Goal: Transaction & Acquisition: Purchase product/service

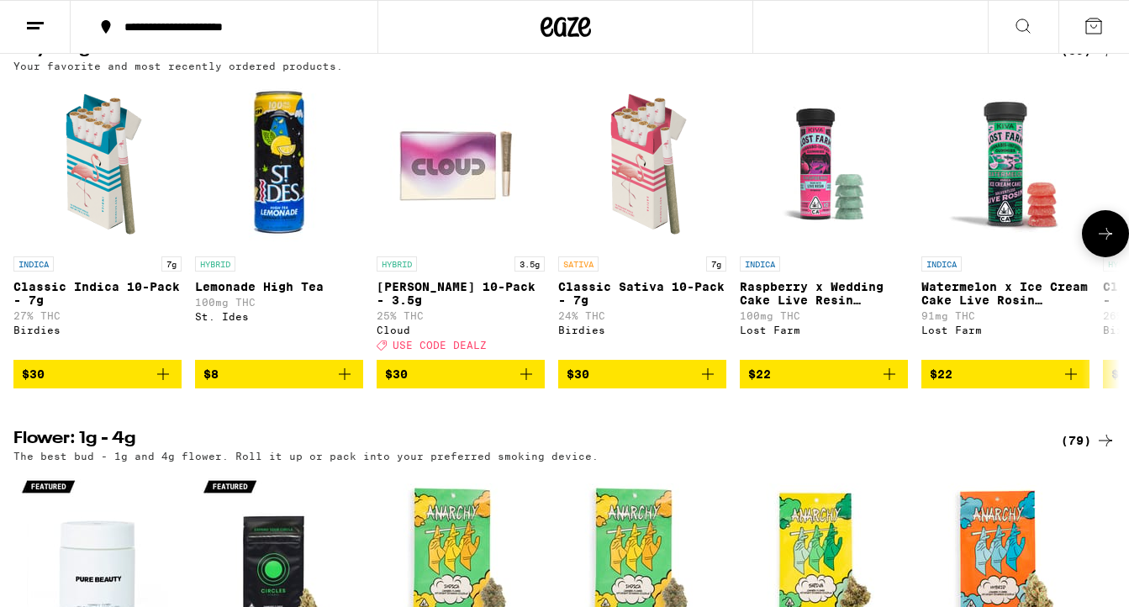
scroll to position [1279, 0]
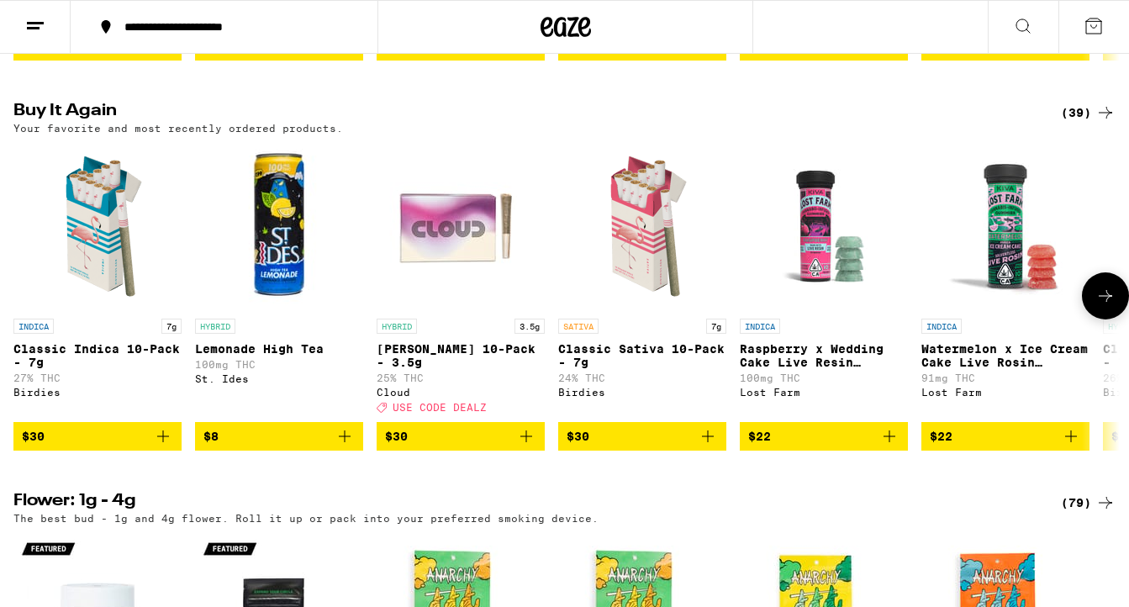
click at [530, 446] on icon "Add to bag" at bounding box center [526, 436] width 20 height 20
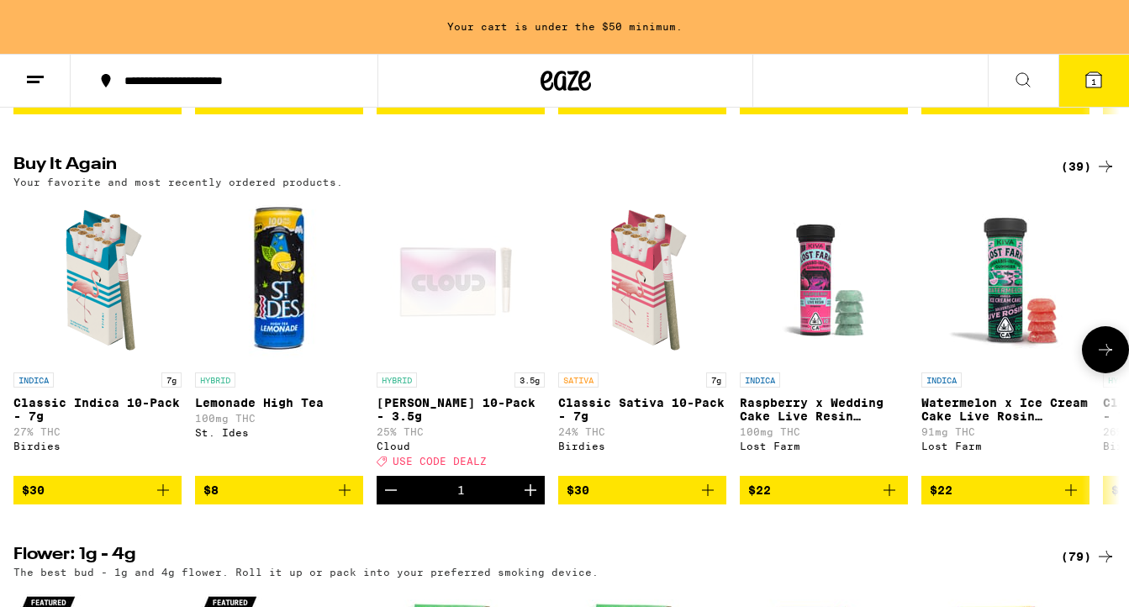
scroll to position [1332, 0]
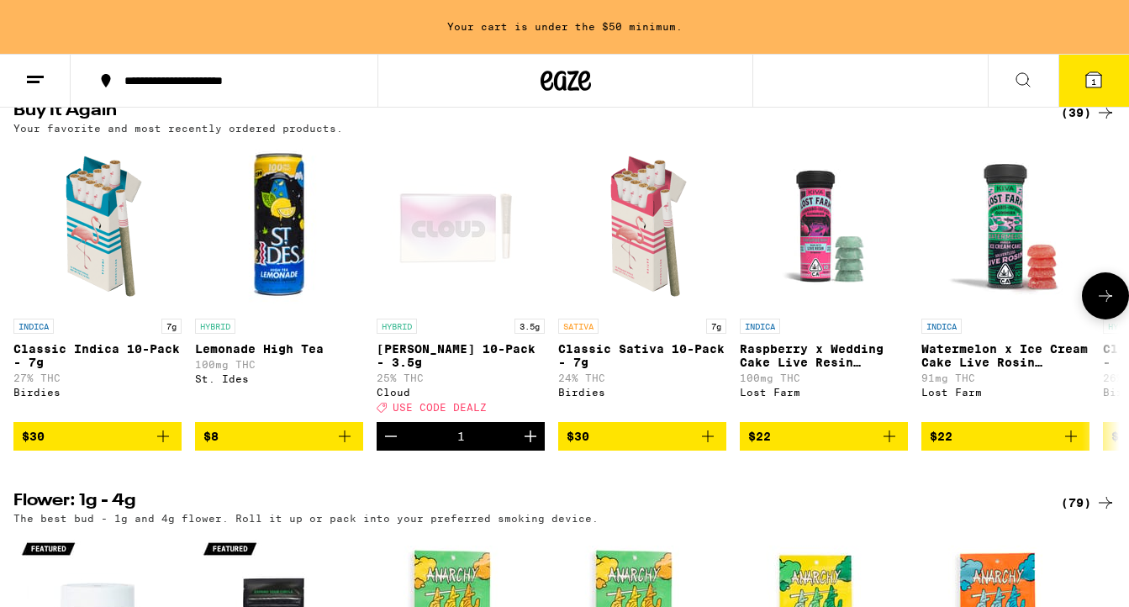
click at [530, 442] on icon "Increment" at bounding box center [531, 436] width 12 height 12
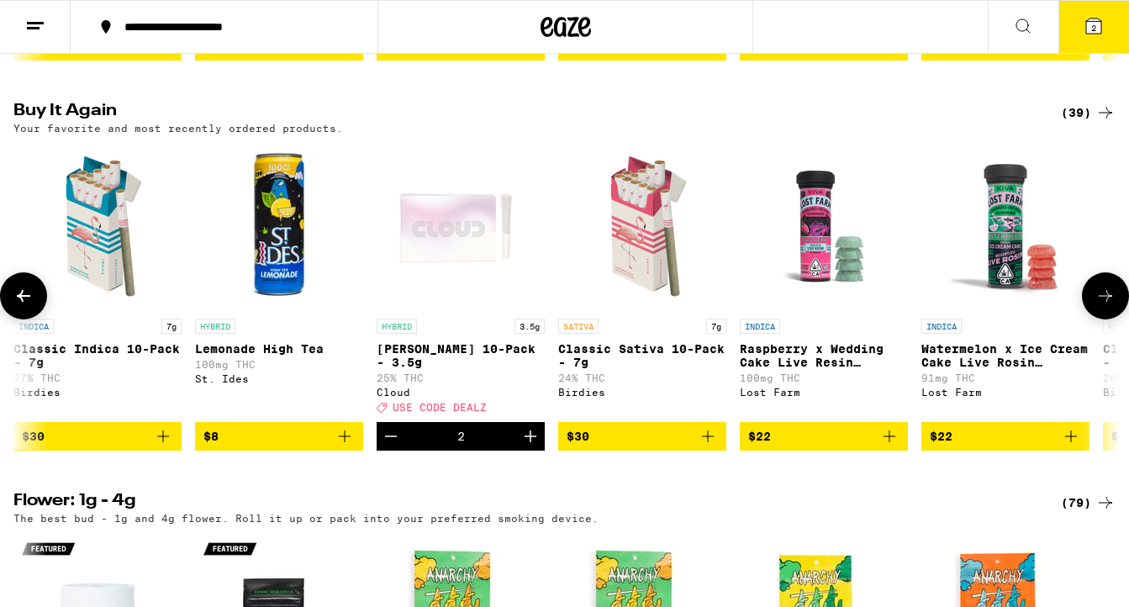
scroll to position [0, 0]
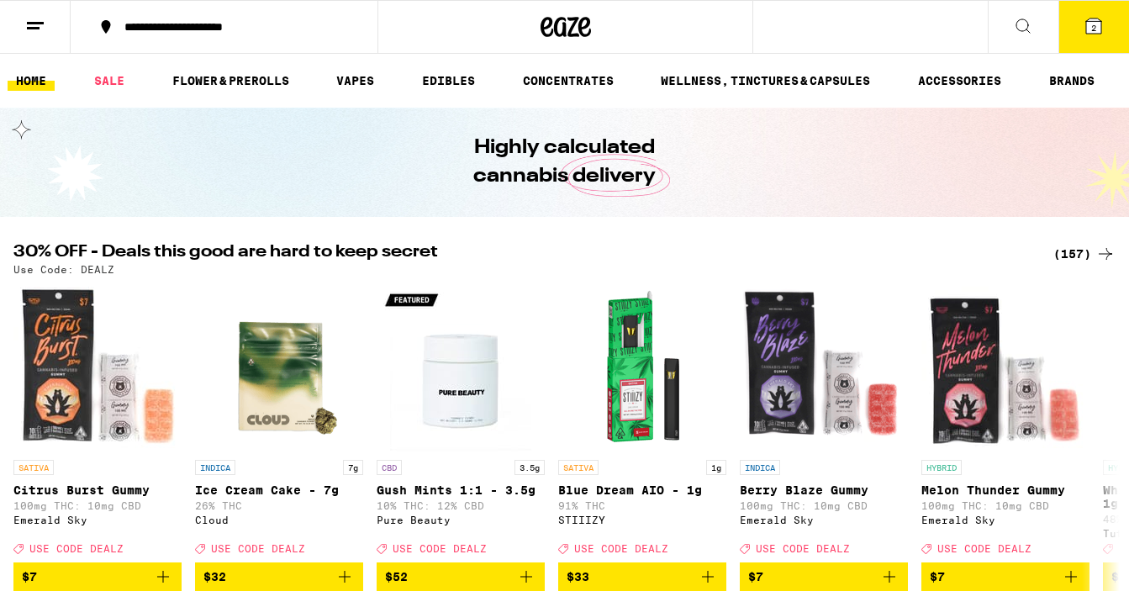
click at [1076, 254] on div "(157)" at bounding box center [1084, 254] width 62 height 20
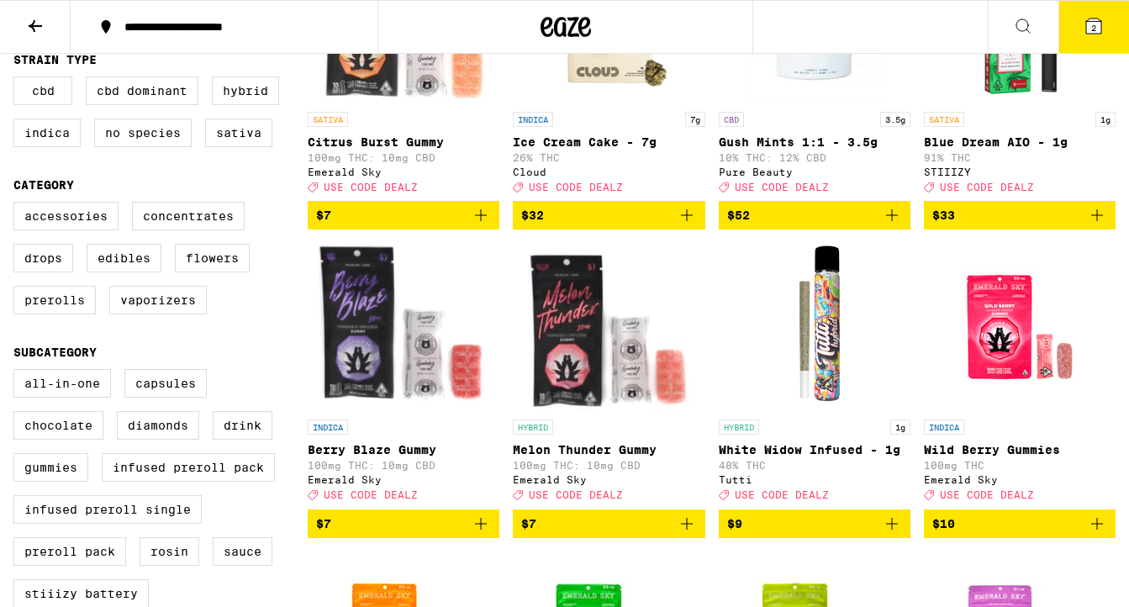
scroll to position [324, 0]
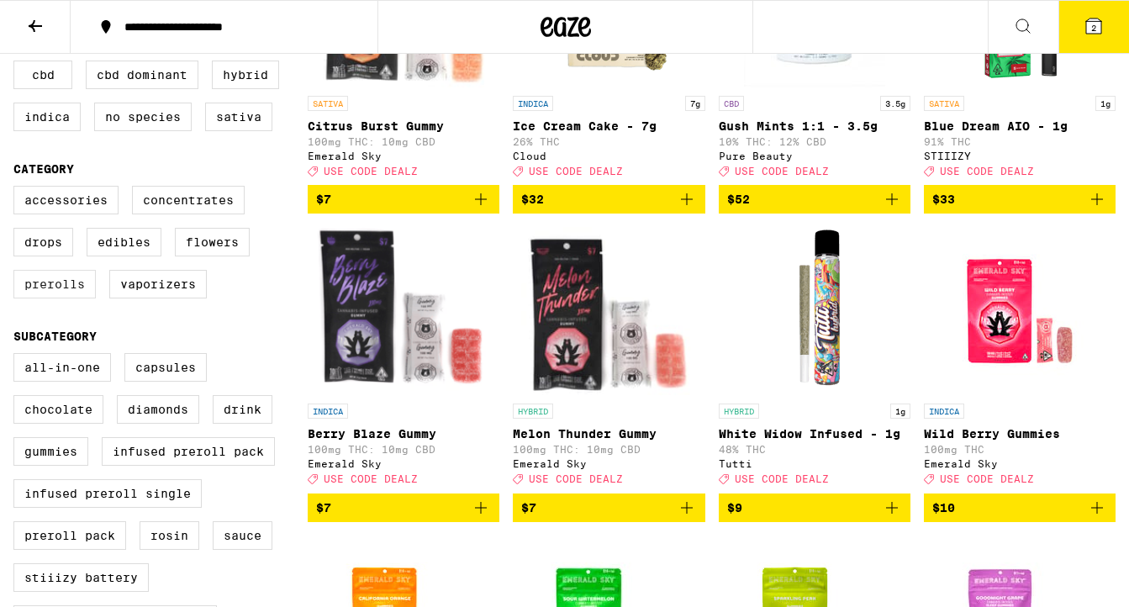
click at [81, 298] on label "Prerolls" at bounding box center [54, 284] width 82 height 29
click at [18, 189] on input "Prerolls" at bounding box center [17, 188] width 1 height 1
checkbox input "true"
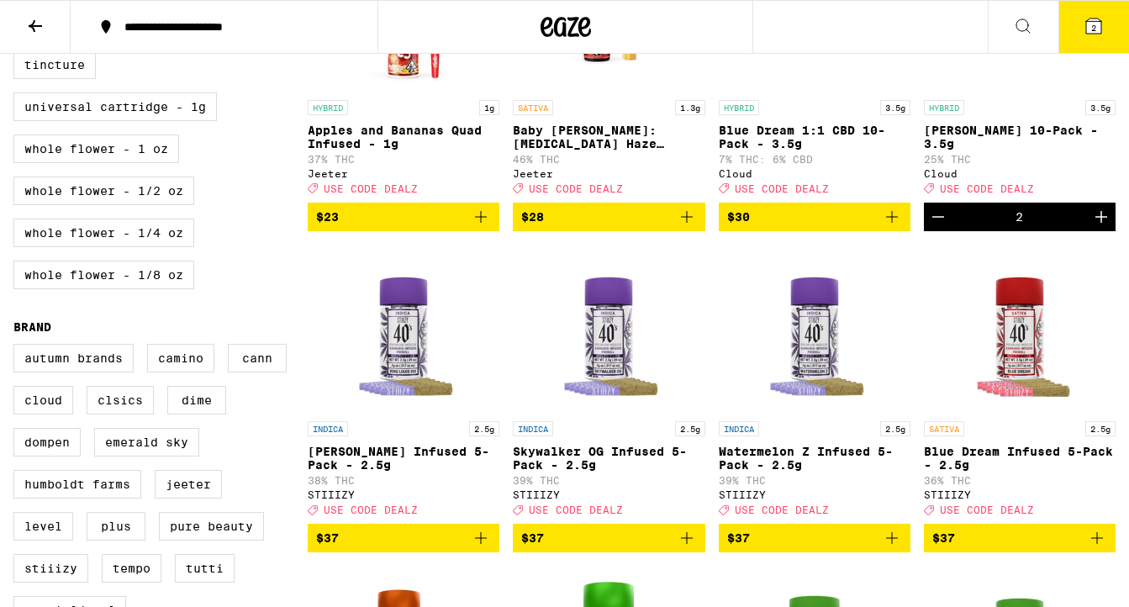
scroll to position [836, 0]
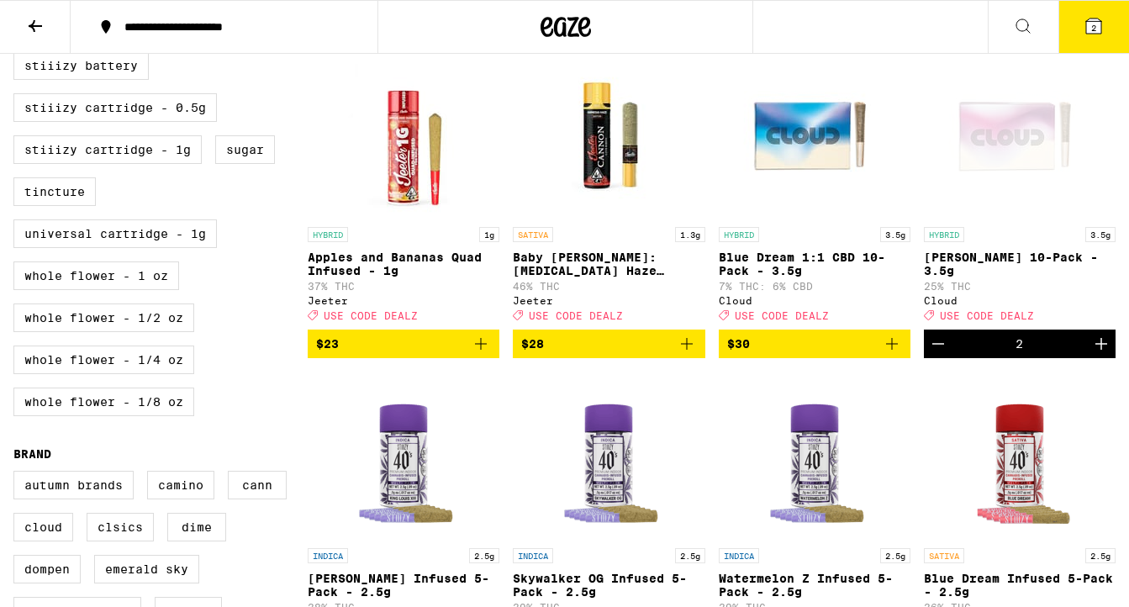
click at [1104, 350] on icon "Increment" at bounding box center [1101, 344] width 12 height 12
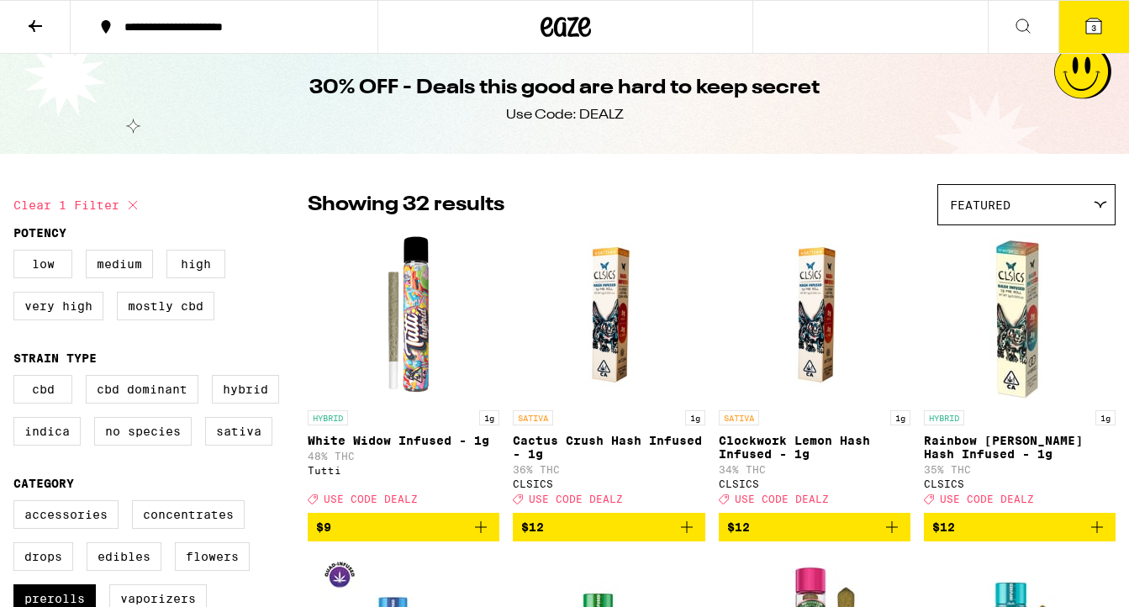
scroll to position [0, 0]
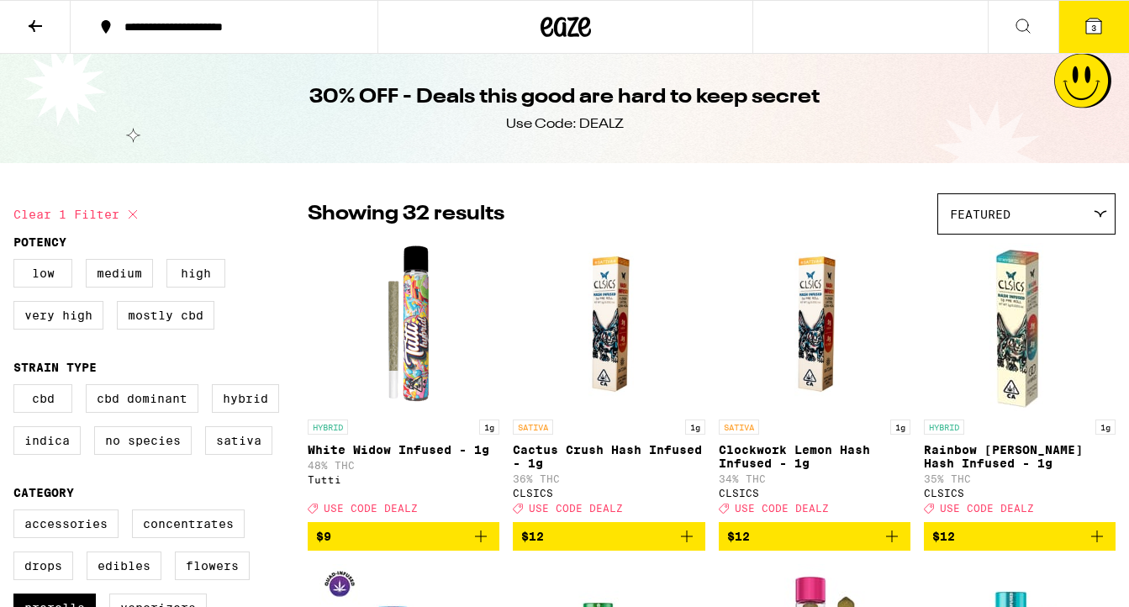
click at [37, 29] on icon at bounding box center [35, 26] width 20 height 20
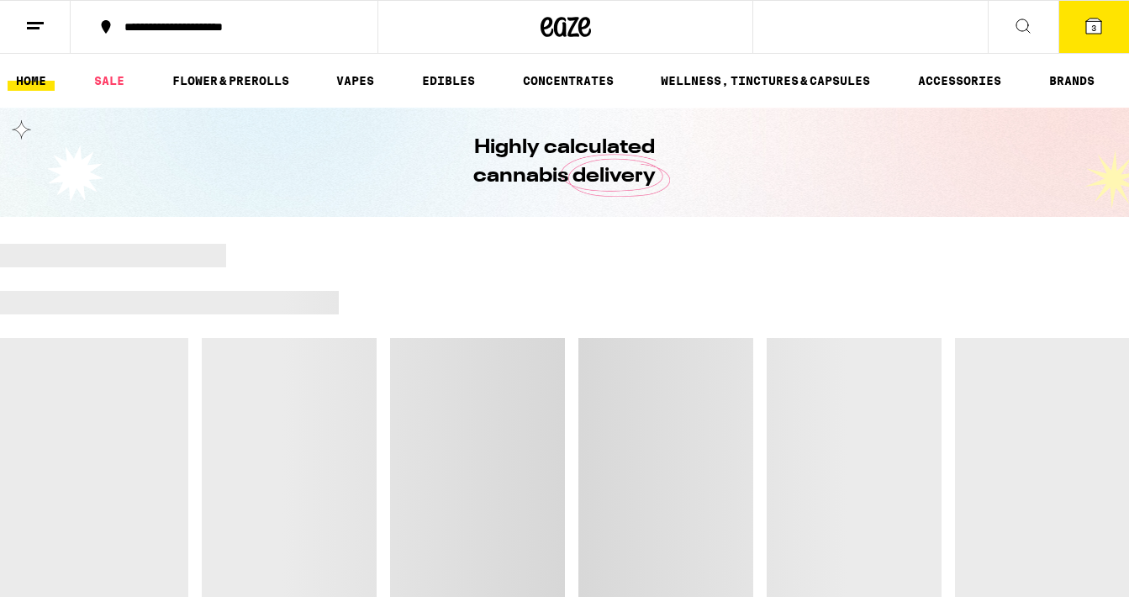
scroll to position [943, 0]
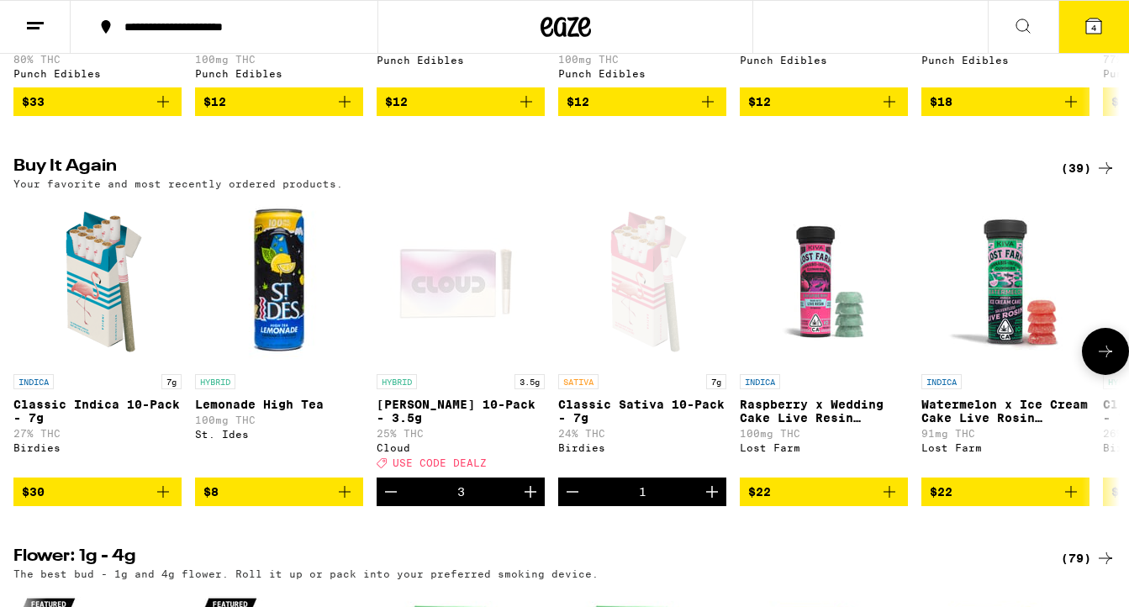
click at [157, 502] on icon "Add to bag" at bounding box center [163, 492] width 20 height 20
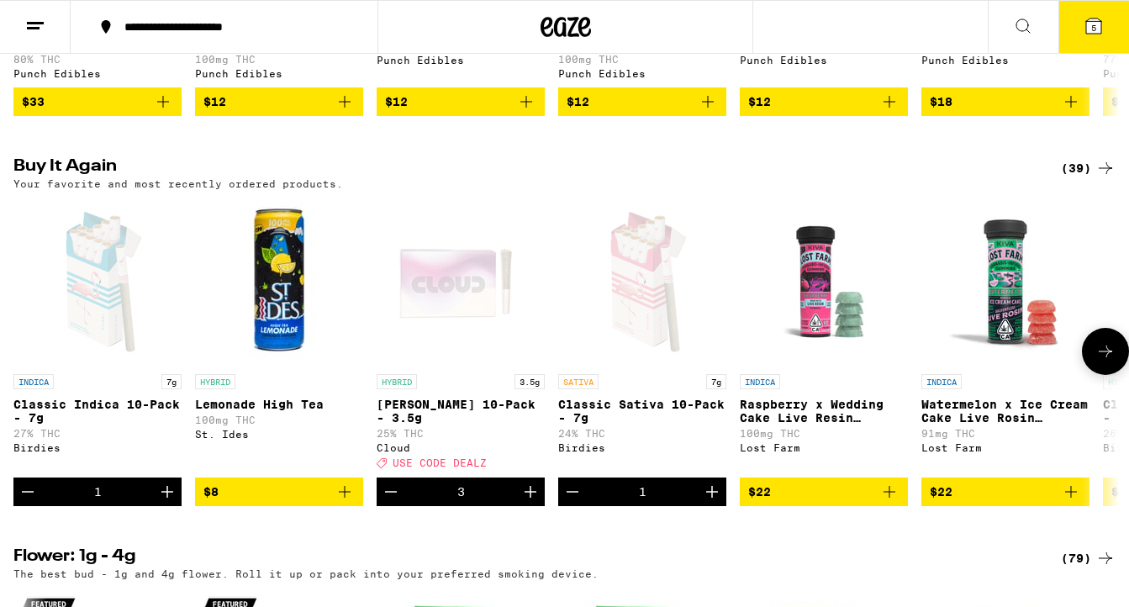
click at [346, 502] on icon "Add to bag" at bounding box center [345, 492] width 20 height 20
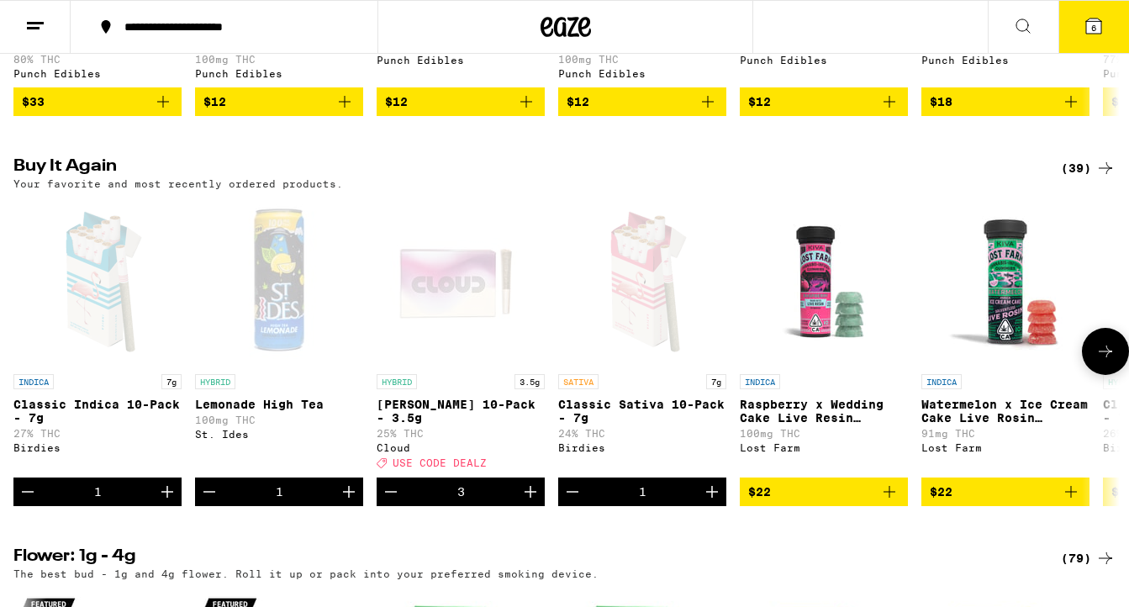
click at [346, 498] on icon "Increment" at bounding box center [349, 492] width 12 height 12
click at [1089, 30] on icon at bounding box center [1093, 25] width 15 height 15
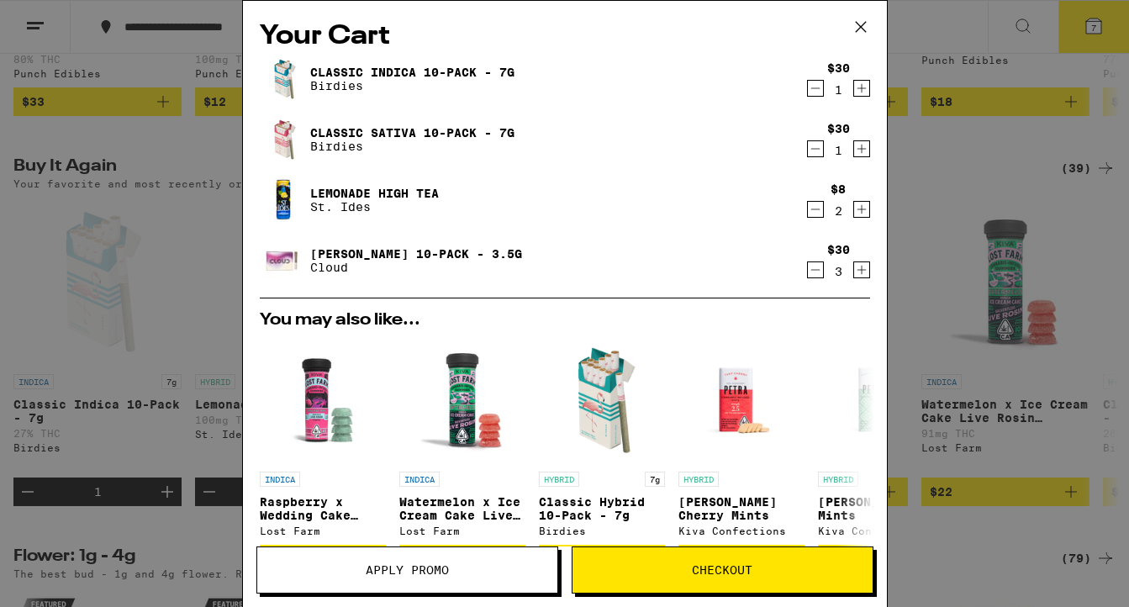
click at [448, 555] on button "Apply Promo" at bounding box center [407, 569] width 302 height 47
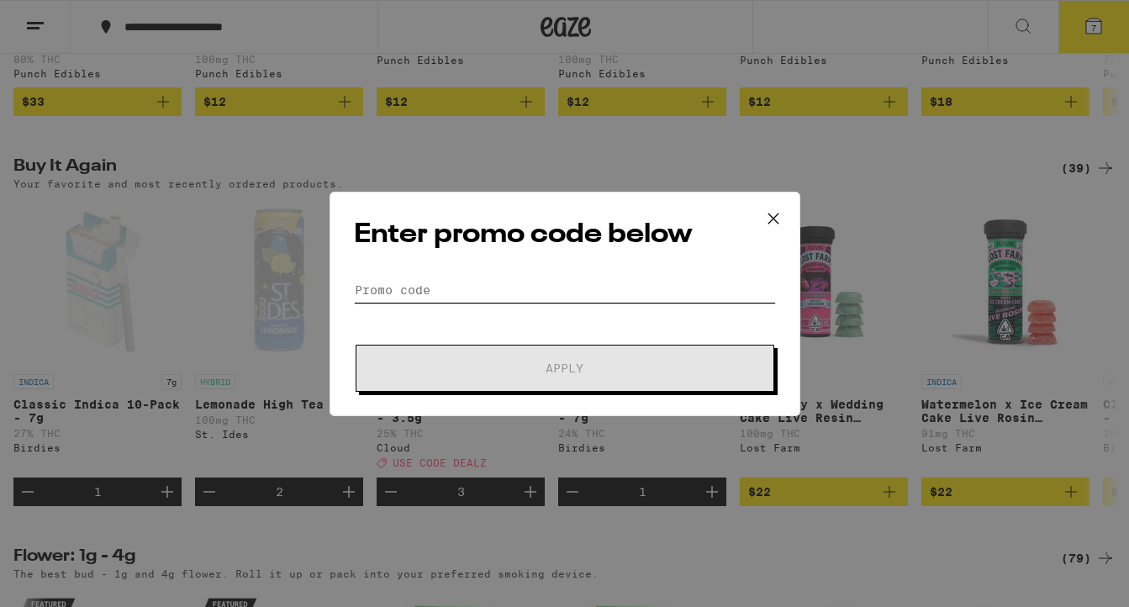
click at [408, 277] on input "Promo Code" at bounding box center [565, 289] width 422 height 25
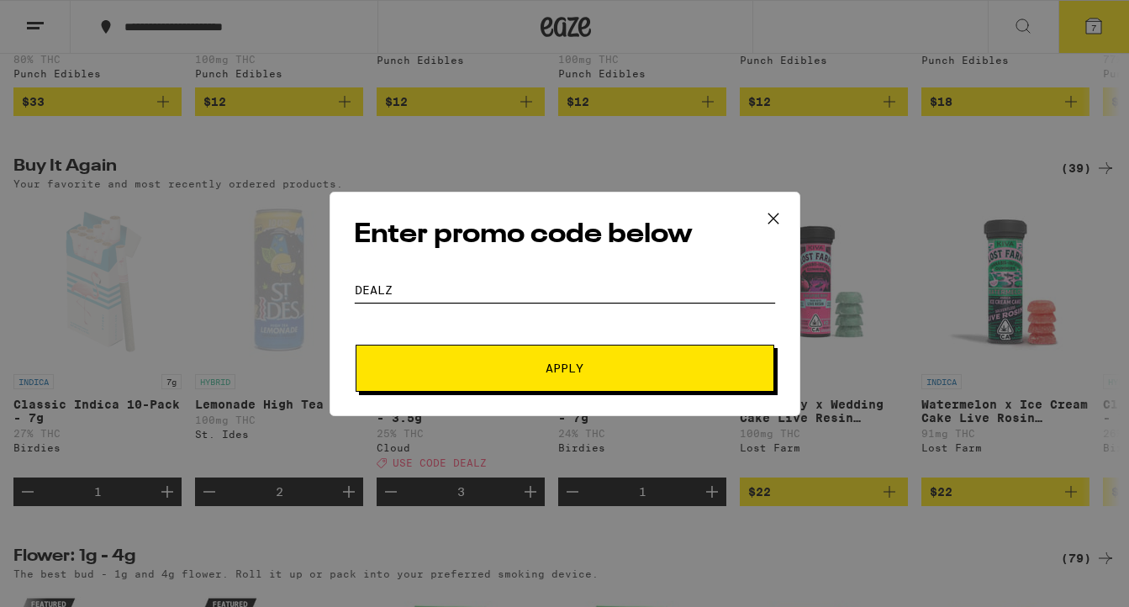
type input "dealz"
click at [520, 358] on button "Apply" at bounding box center [565, 368] width 419 height 47
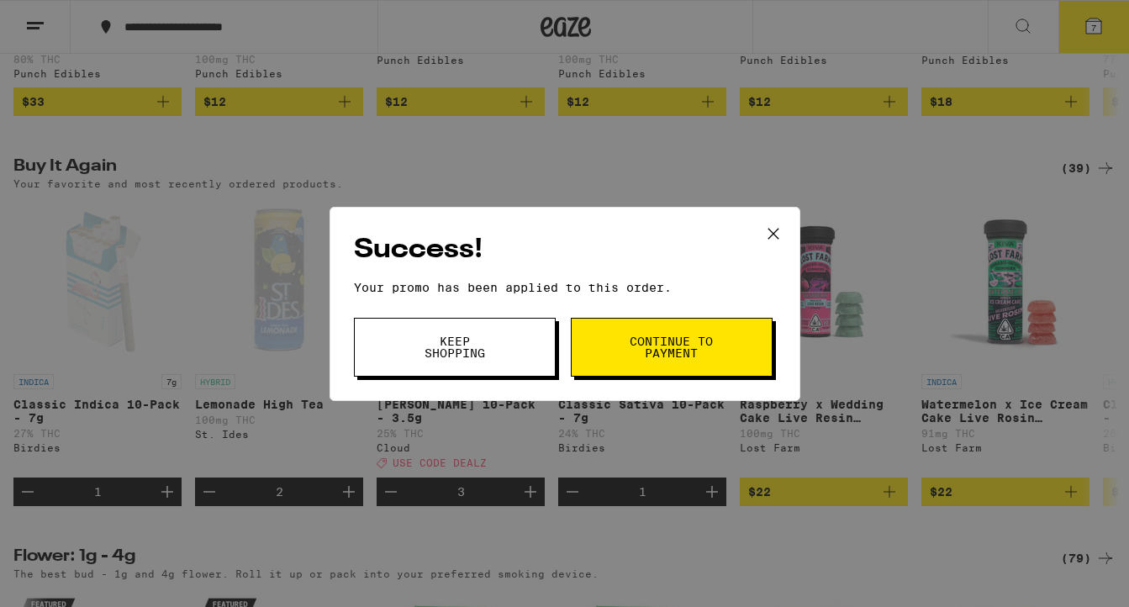
click at [681, 342] on span "Continue to payment" at bounding box center [672, 347] width 86 height 24
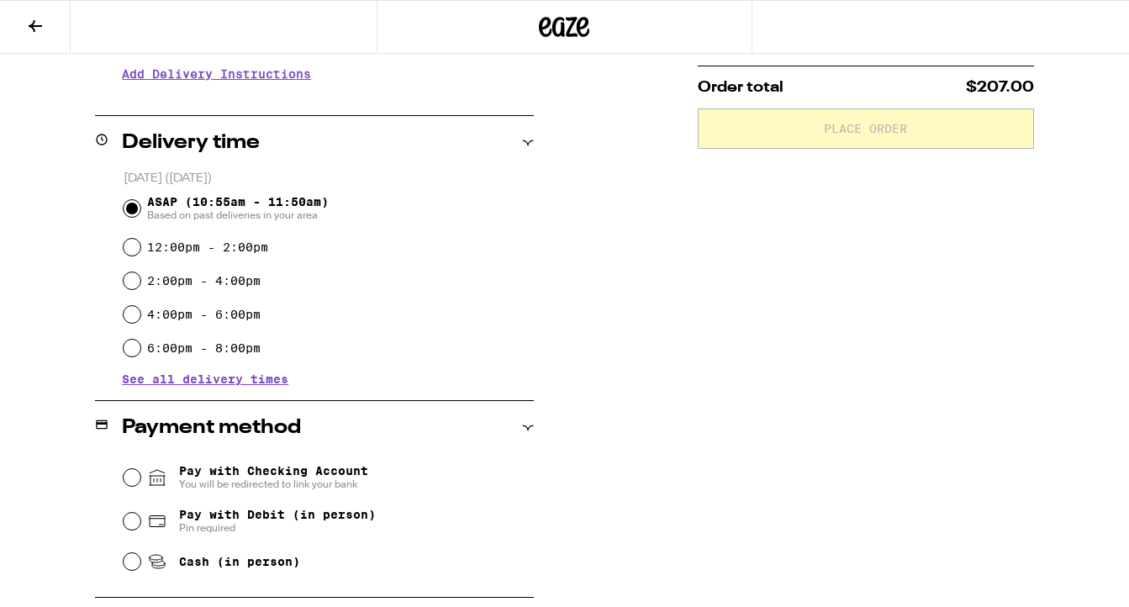
scroll to position [372, 0]
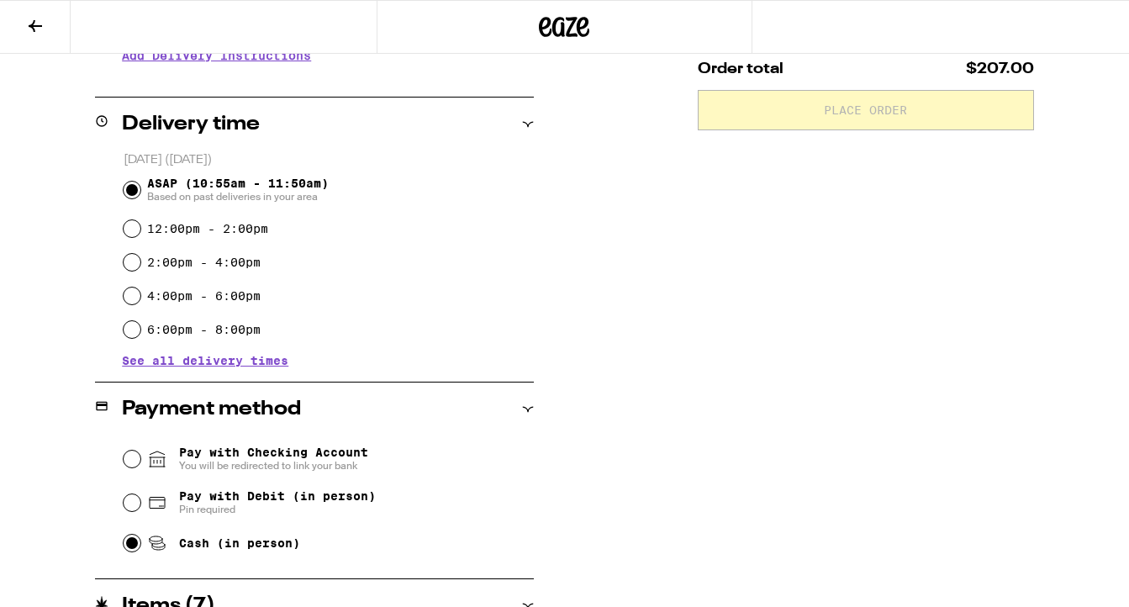
click at [133, 546] on input "Cash (in person)" at bounding box center [132, 543] width 17 height 17
radio input "true"
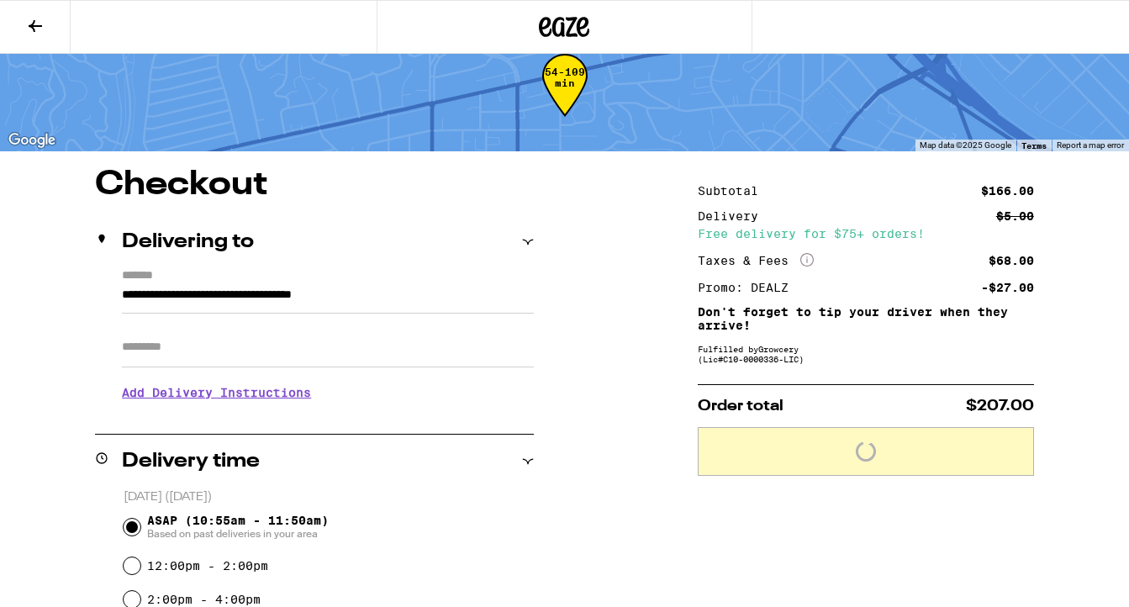
scroll to position [34, 0]
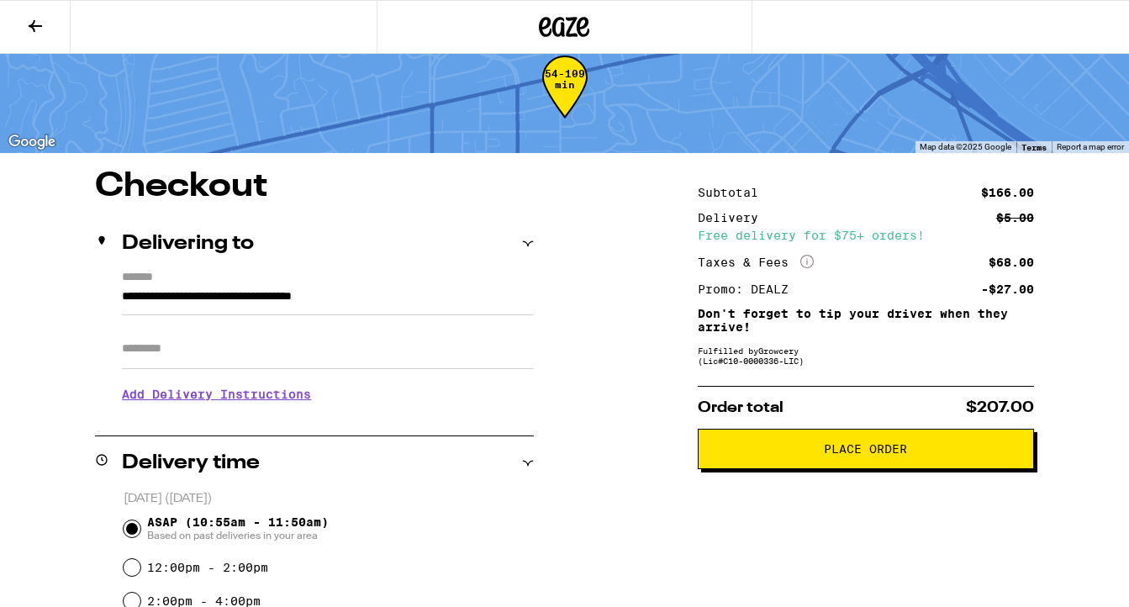
click at [854, 447] on span "Place Order" at bounding box center [865, 449] width 83 height 12
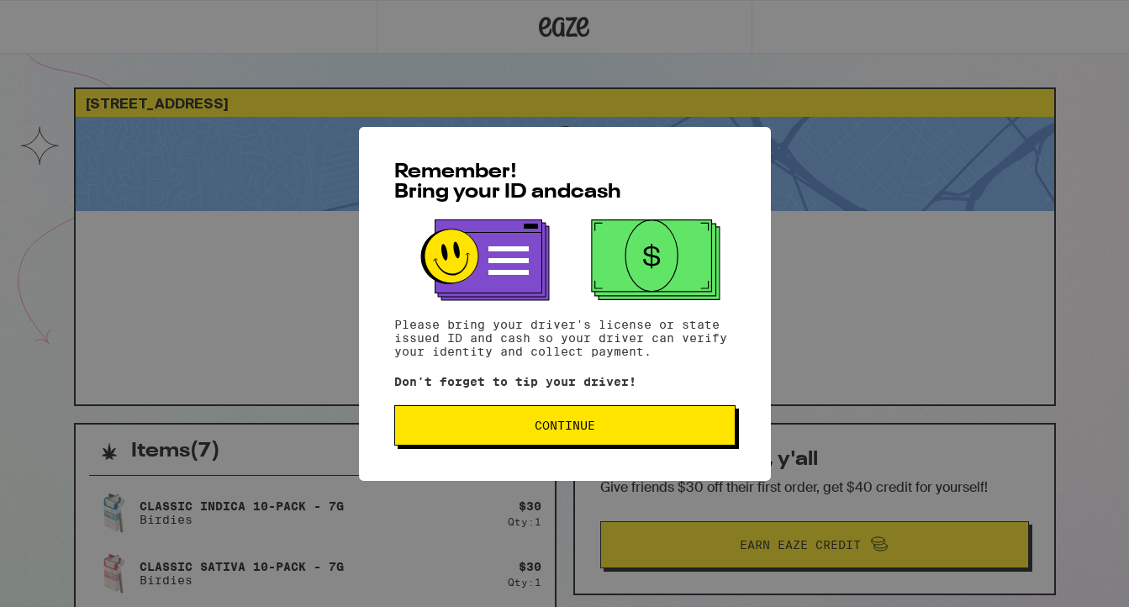
click at [582, 439] on button "Continue" at bounding box center [564, 425] width 341 height 40
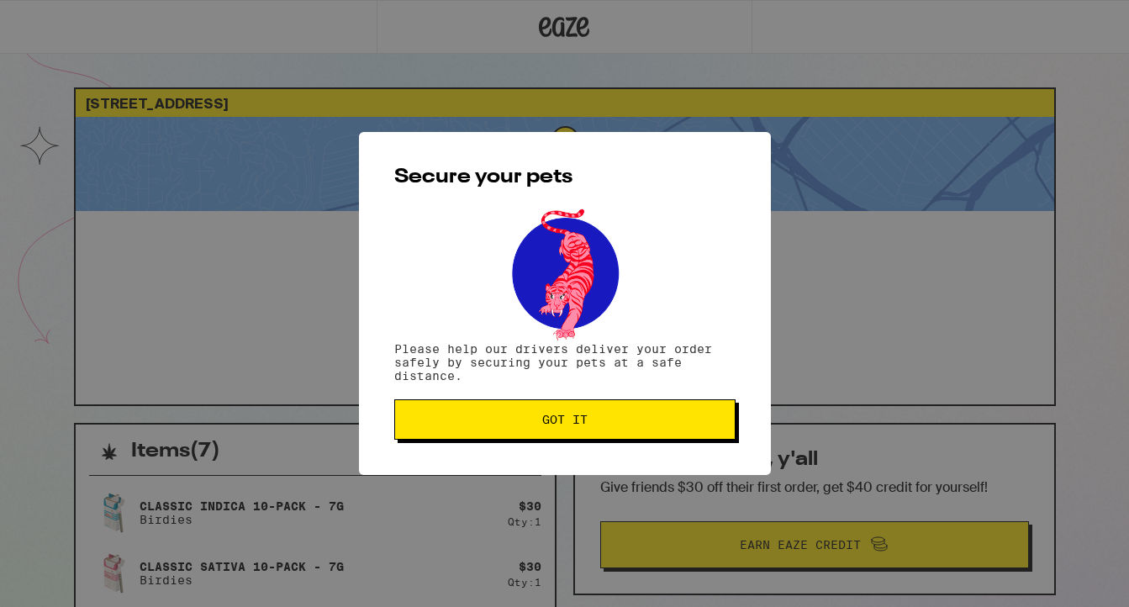
click at [577, 425] on span "Got it" at bounding box center [564, 420] width 45 height 12
